Goal: Information Seeking & Learning: Learn about a topic

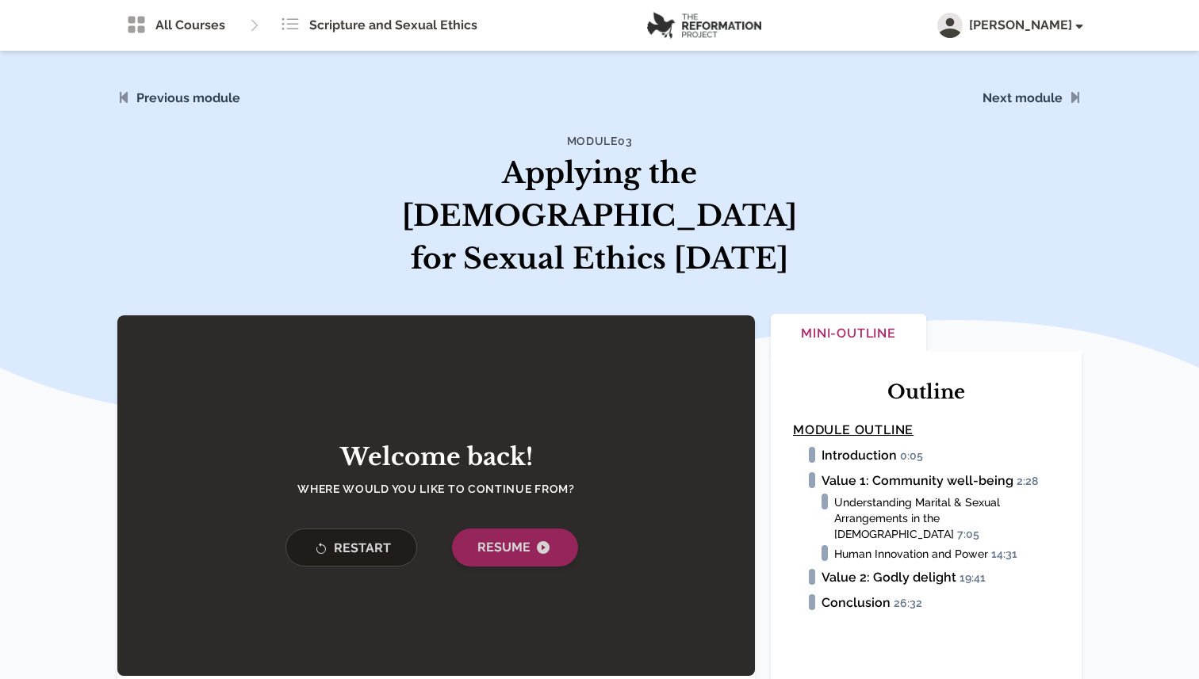
click at [512, 538] on span "Resume" at bounding box center [514, 547] width 75 height 19
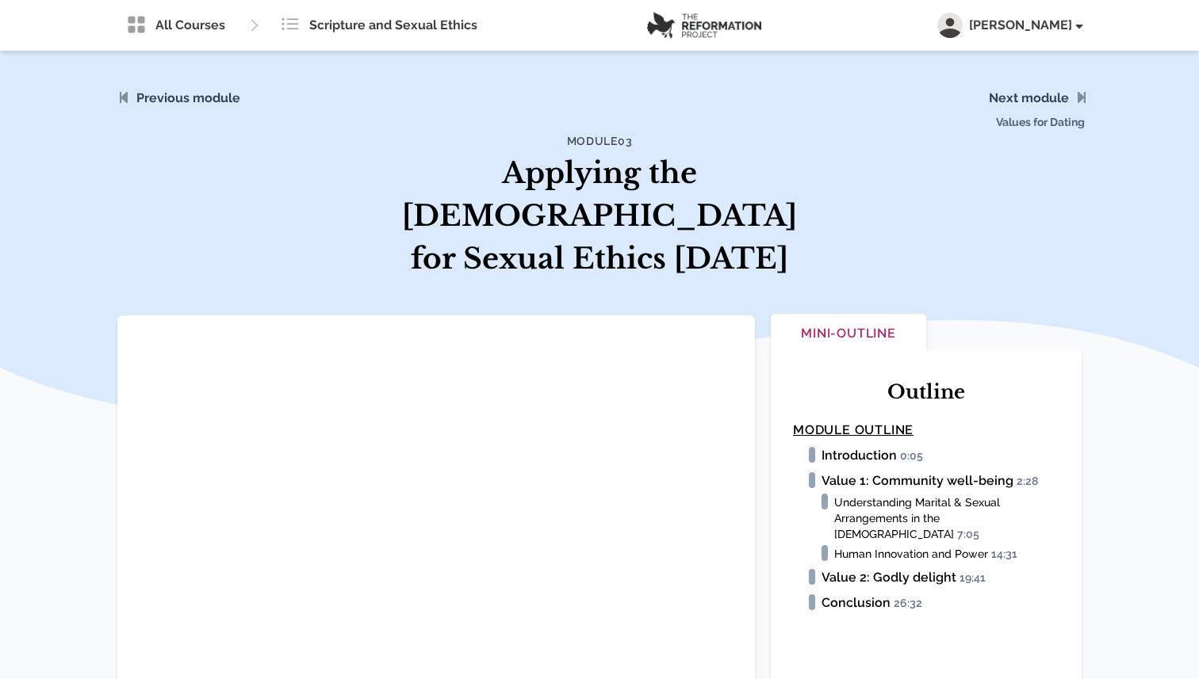
click at [1050, 98] on span "Values for Dating" at bounding box center [942, 109] width 304 height 92
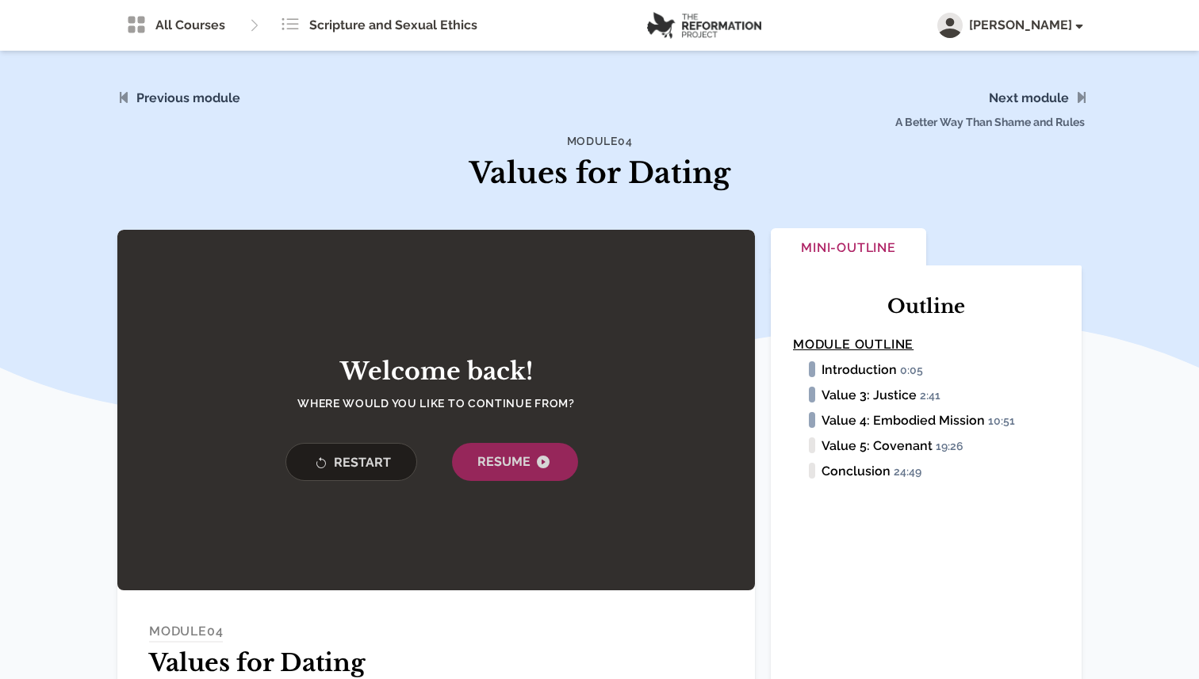
click at [1049, 98] on span "A Better Way Than Shame and Rules" at bounding box center [942, 109] width 304 height 92
